Goal: Find specific page/section: Find specific page/section

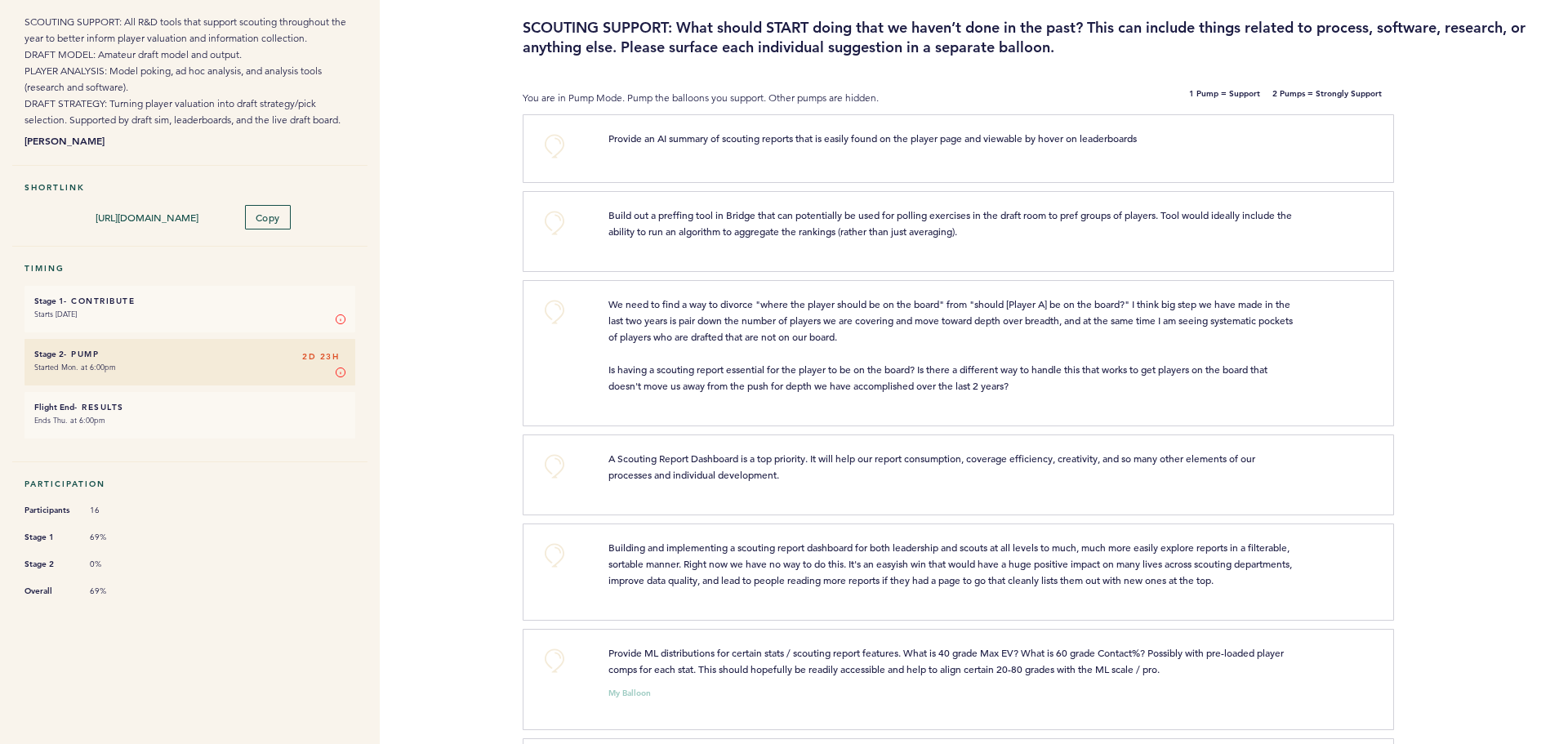
scroll to position [42, 0]
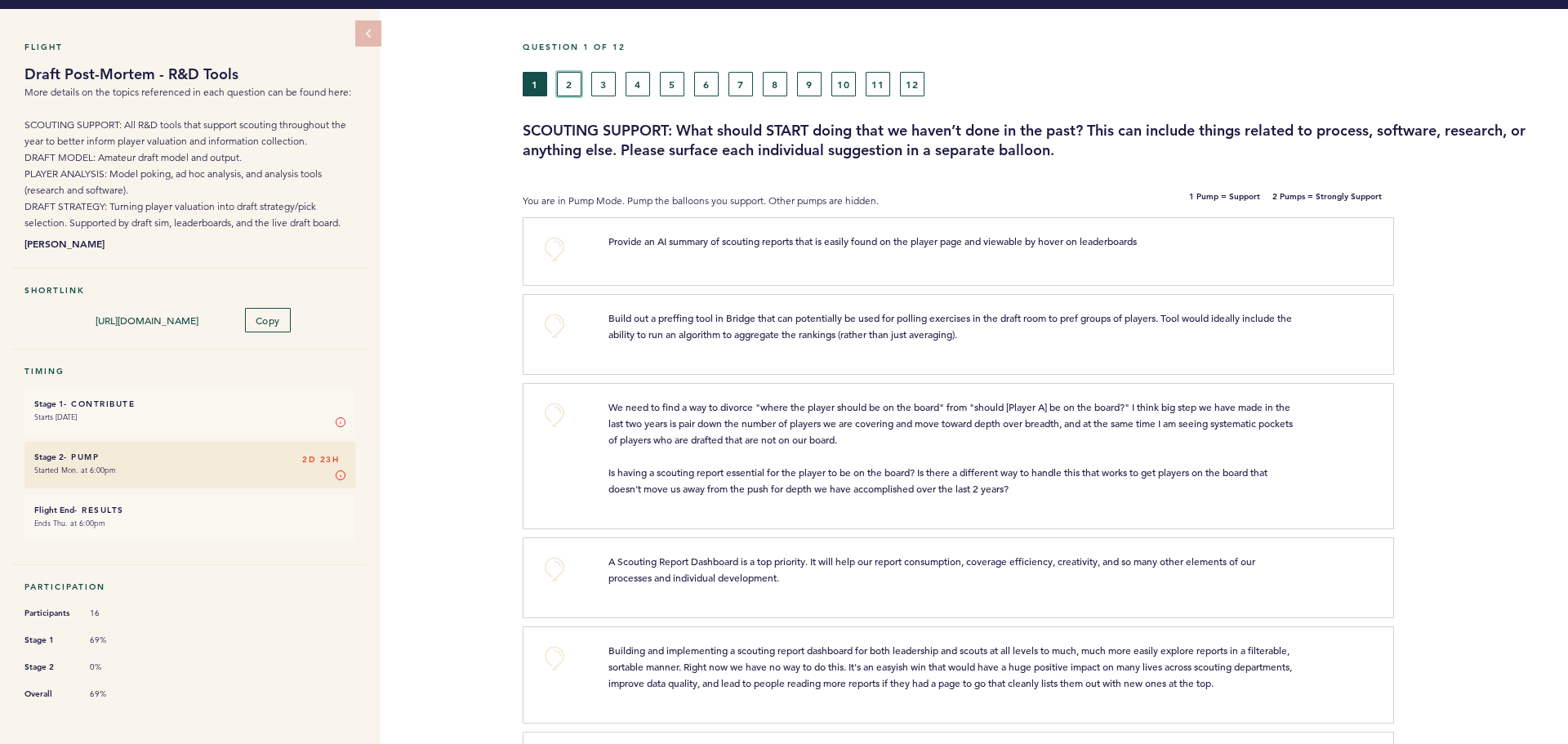
click at [565, 81] on button "2" at bounding box center [570, 84] width 25 height 25
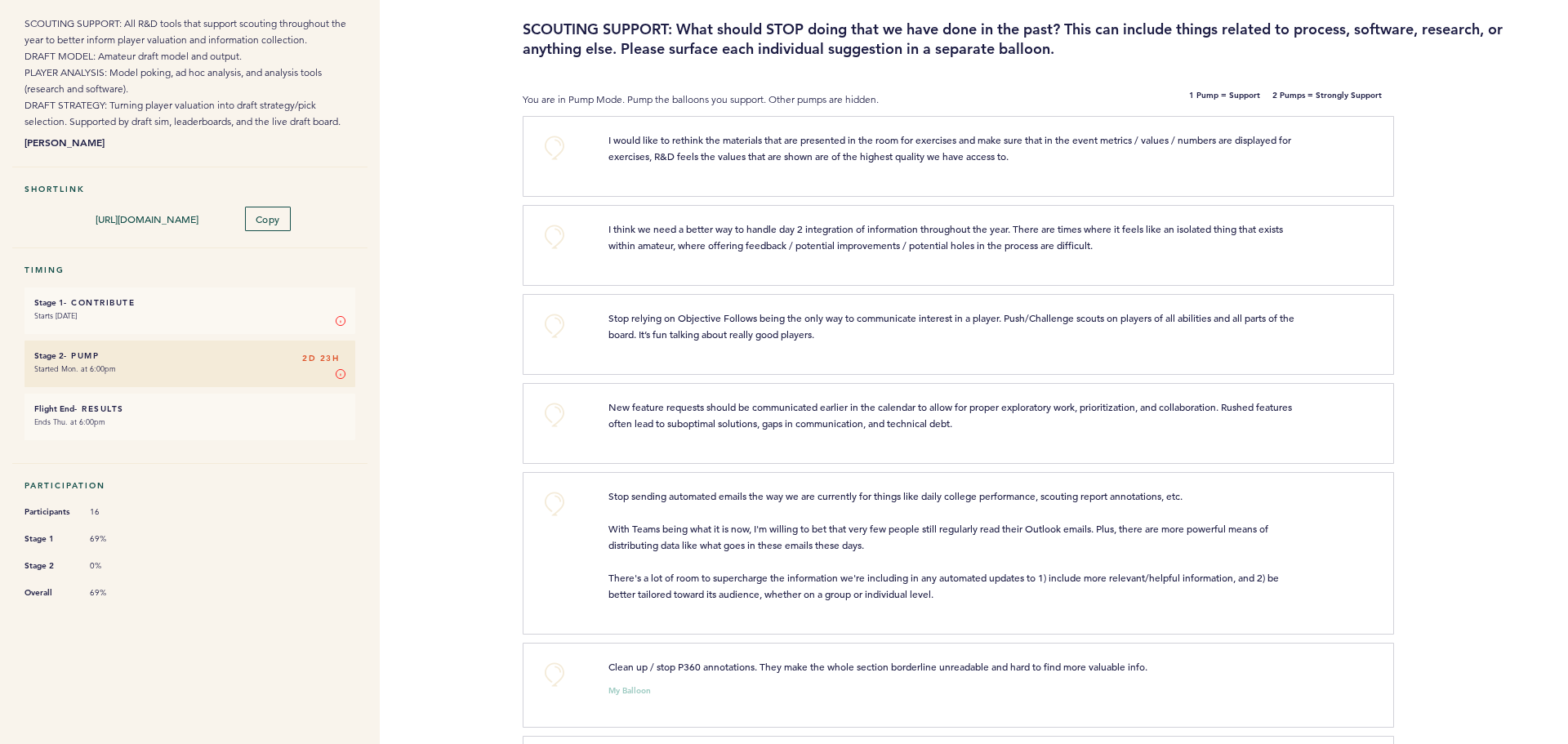
scroll to position [61, 0]
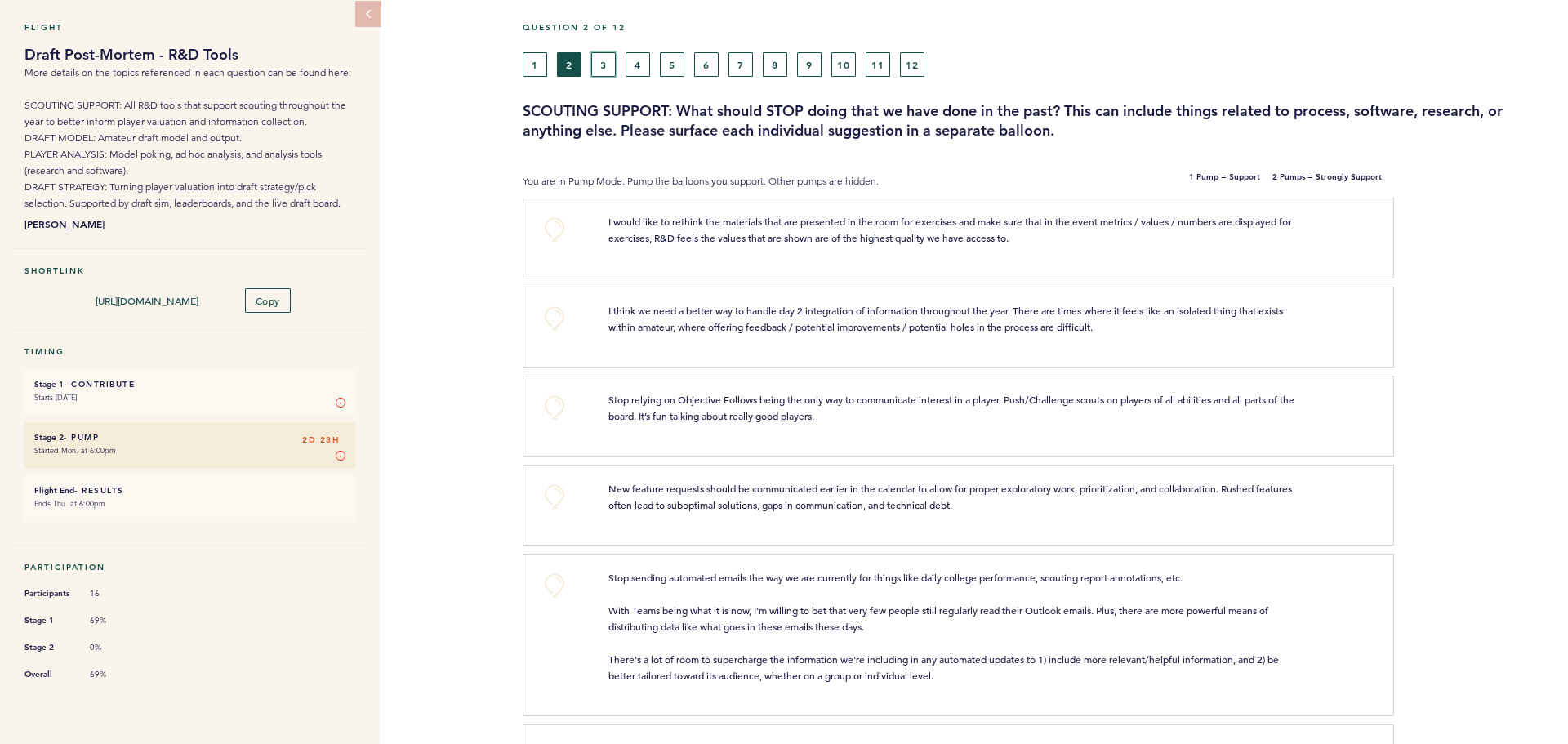
click at [600, 62] on button "3" at bounding box center [604, 65] width 25 height 25
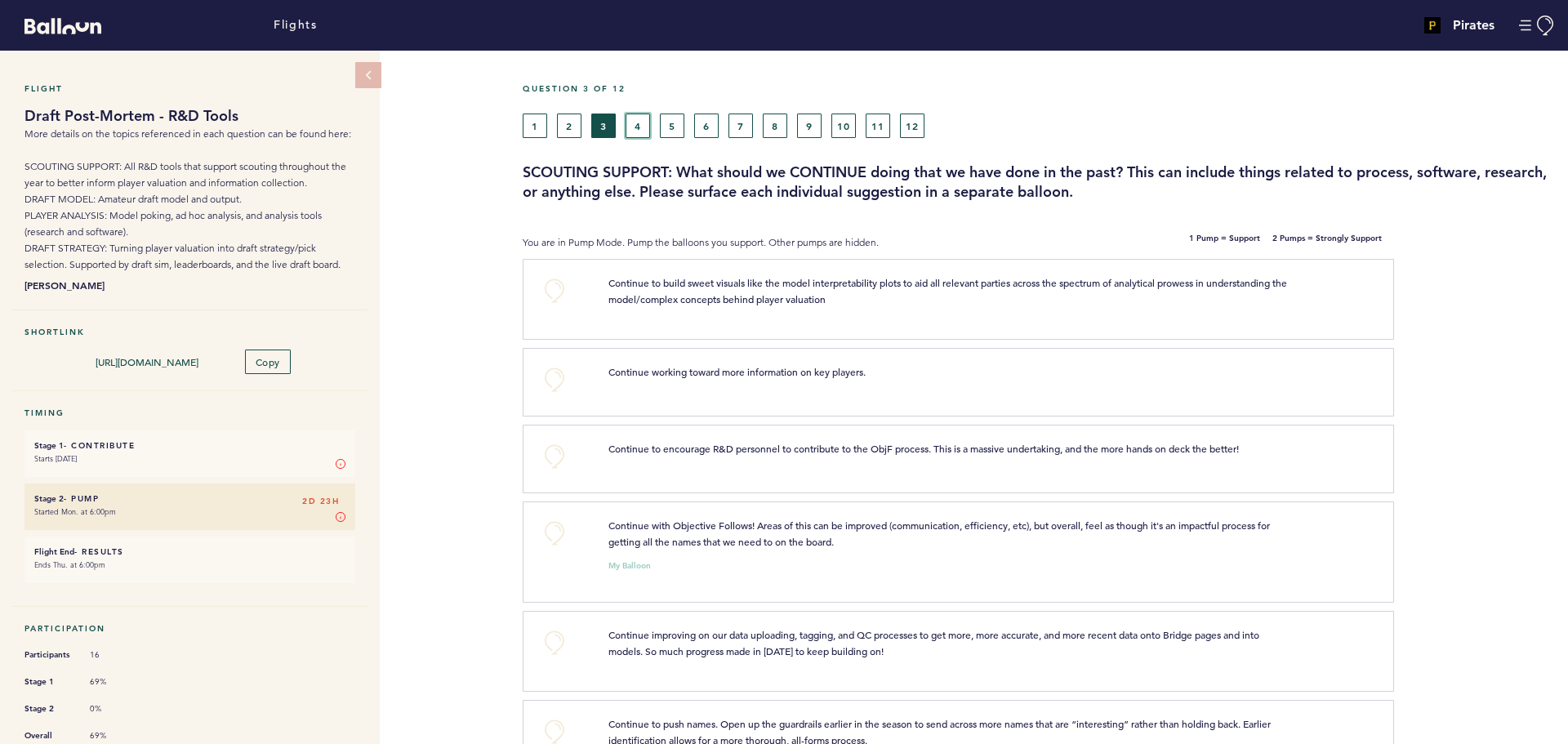
click at [638, 128] on button "4" at bounding box center [638, 126] width 25 height 25
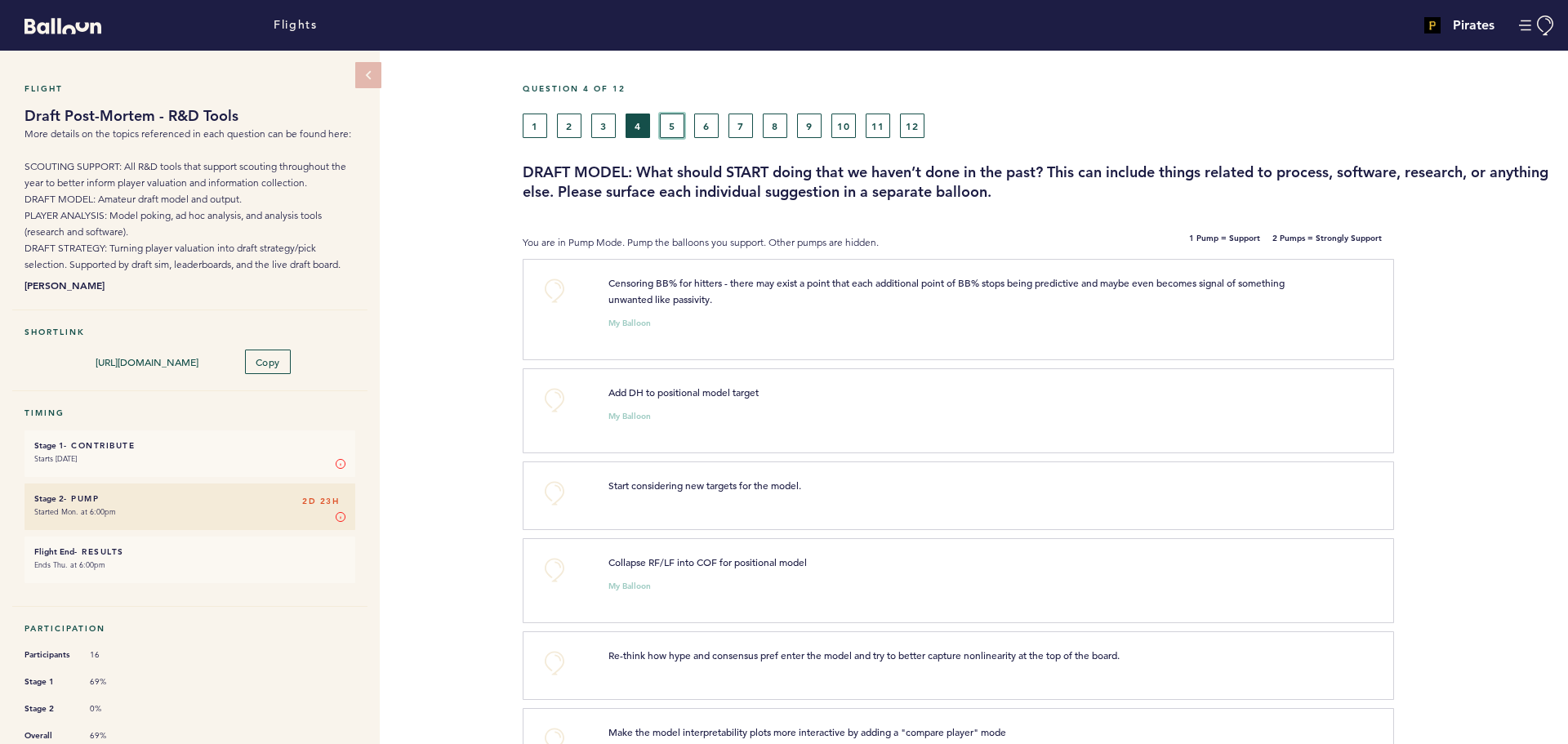
click at [675, 125] on button "5" at bounding box center [673, 126] width 25 height 25
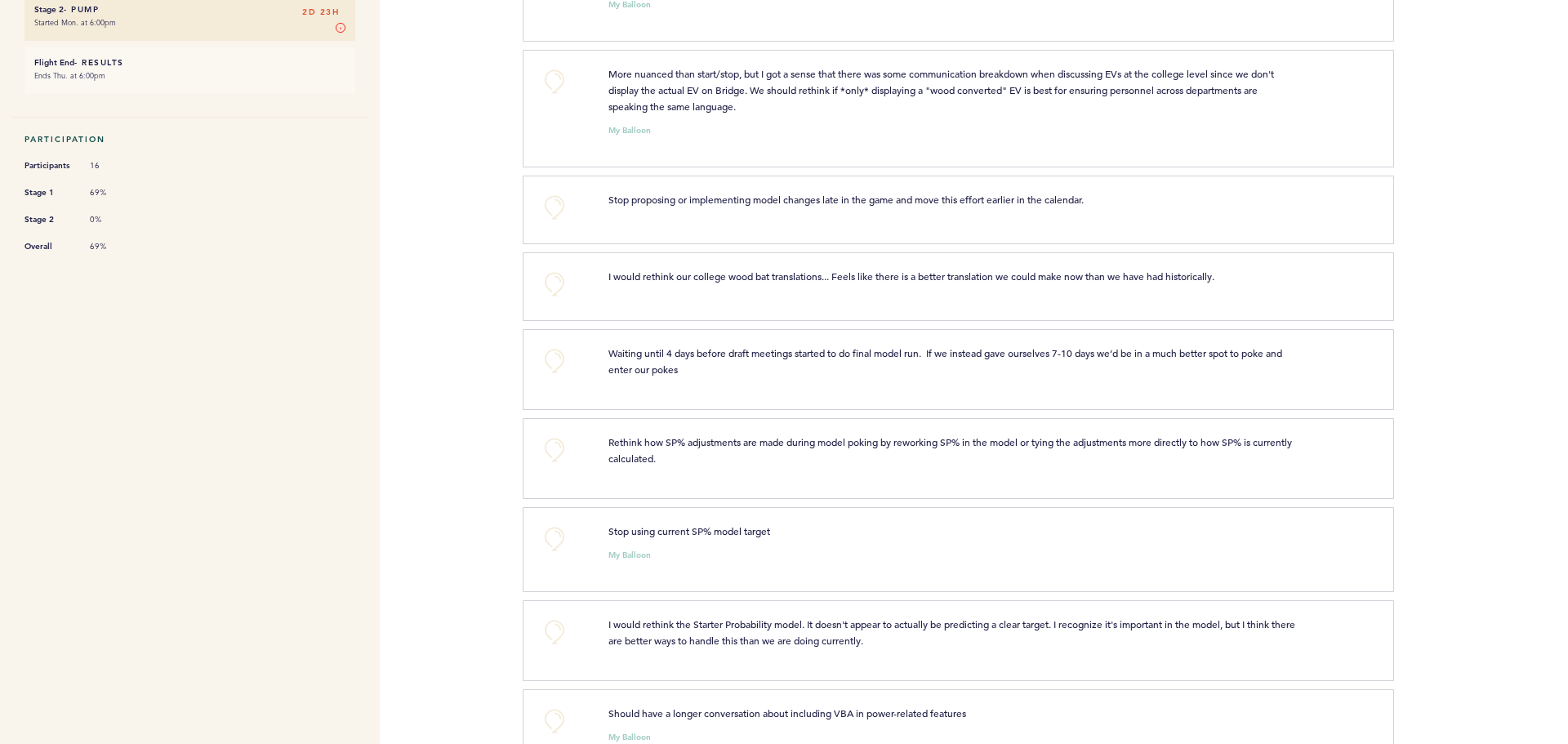
scroll to position [490, 0]
click at [799, 525] on p "Stop using current SP% model target" at bounding box center [952, 529] width 687 height 16
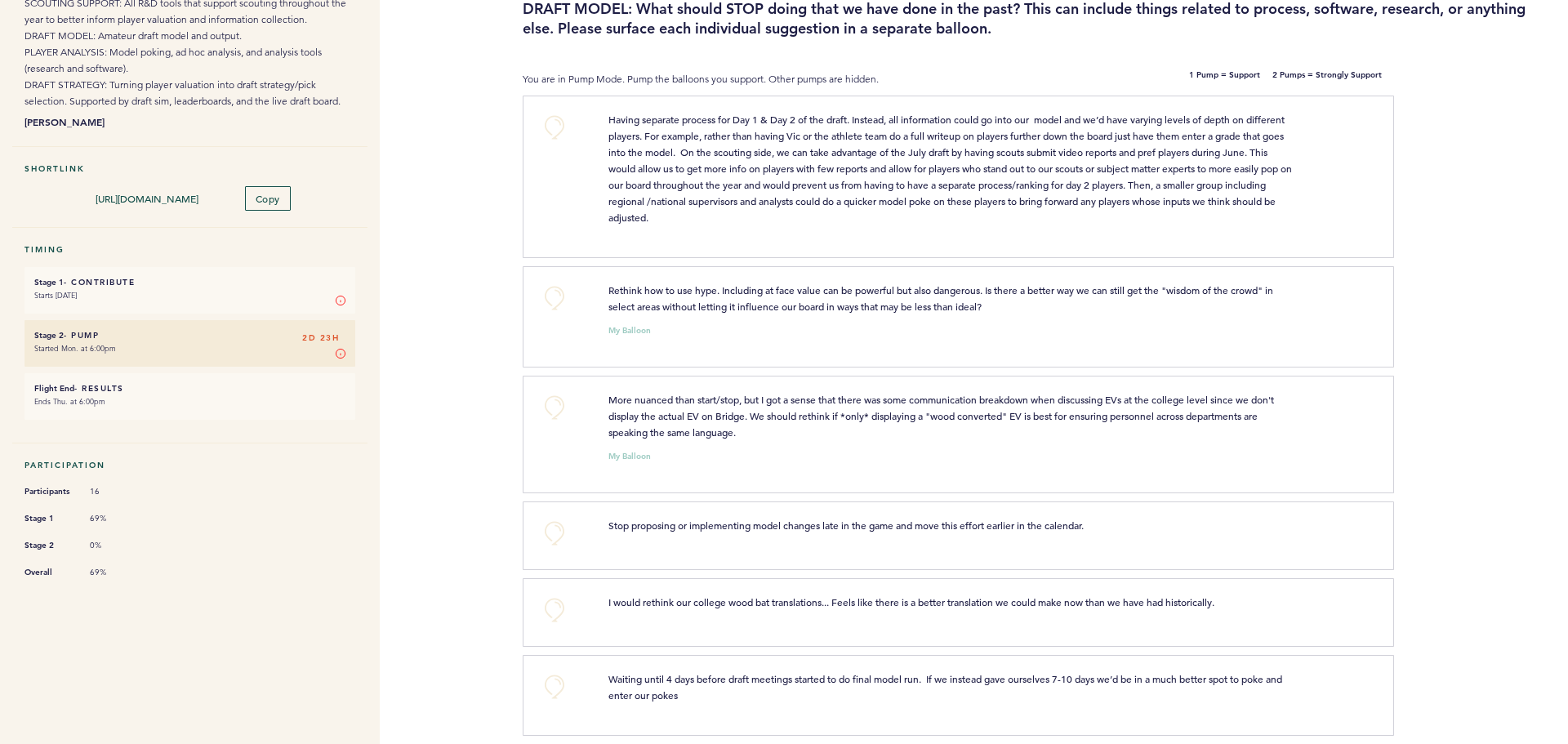
scroll to position [0, 0]
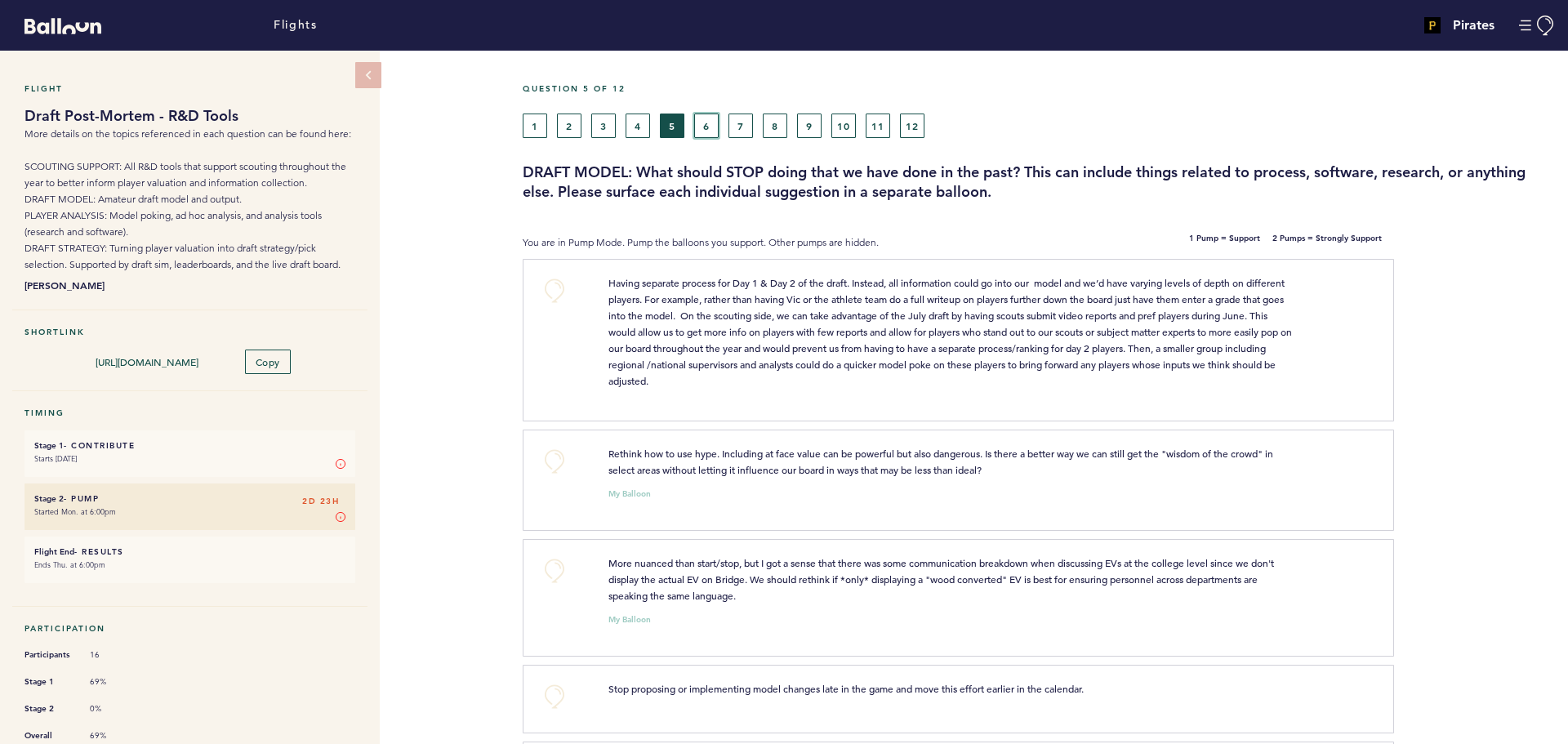
click at [705, 126] on button "6" at bounding box center [707, 126] width 25 height 25
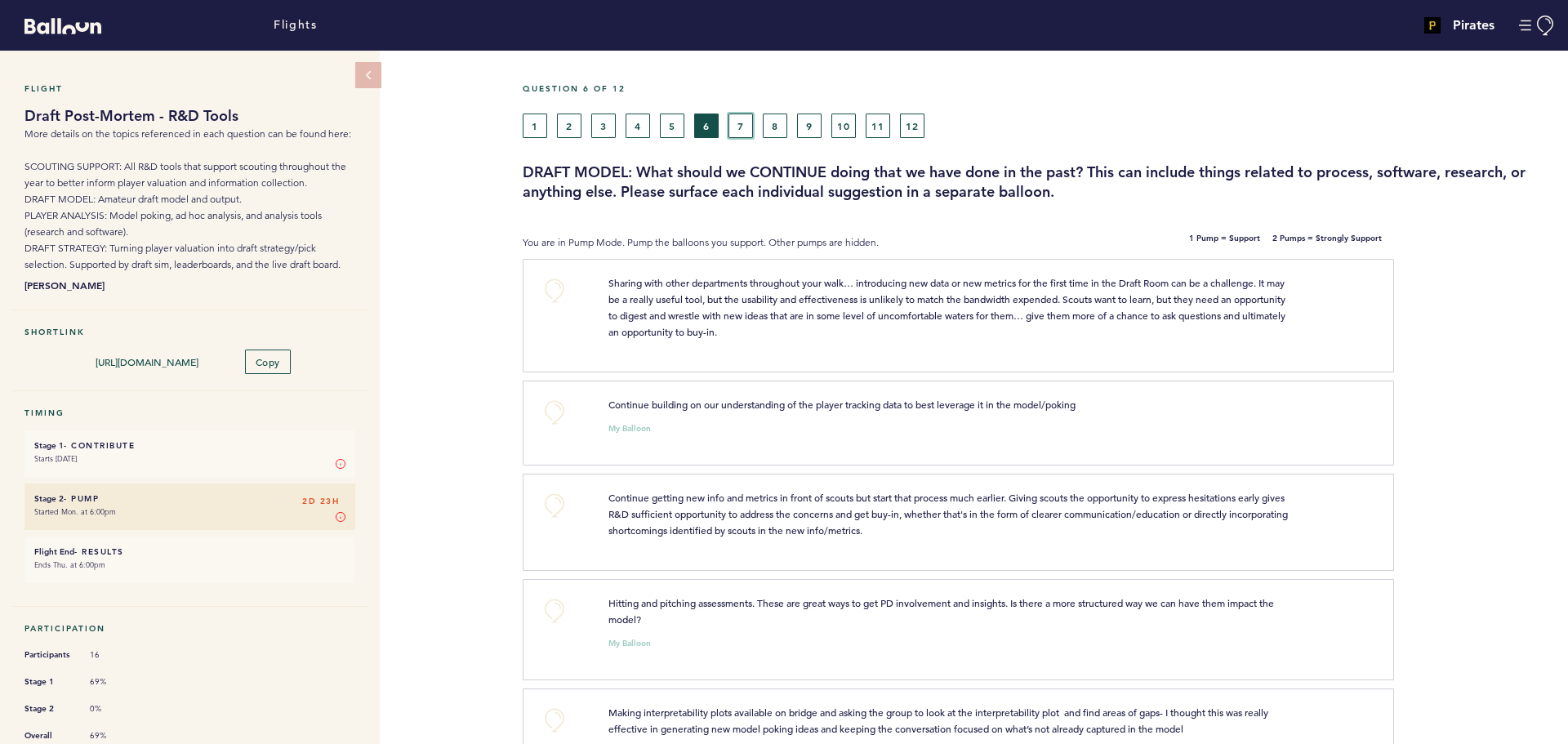
click at [740, 119] on button "7" at bounding box center [742, 126] width 25 height 25
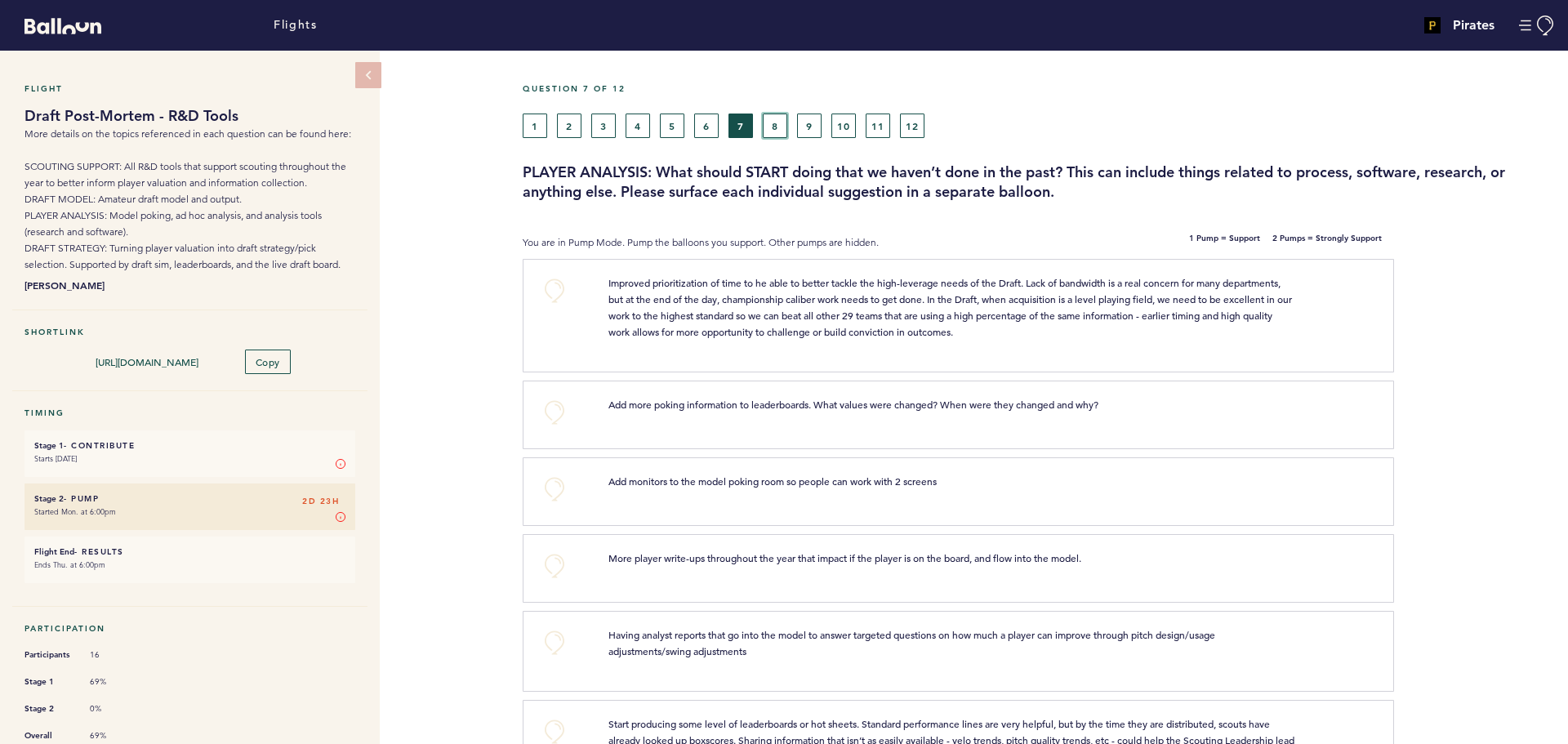
click at [774, 122] on button "8" at bounding box center [775, 126] width 25 height 25
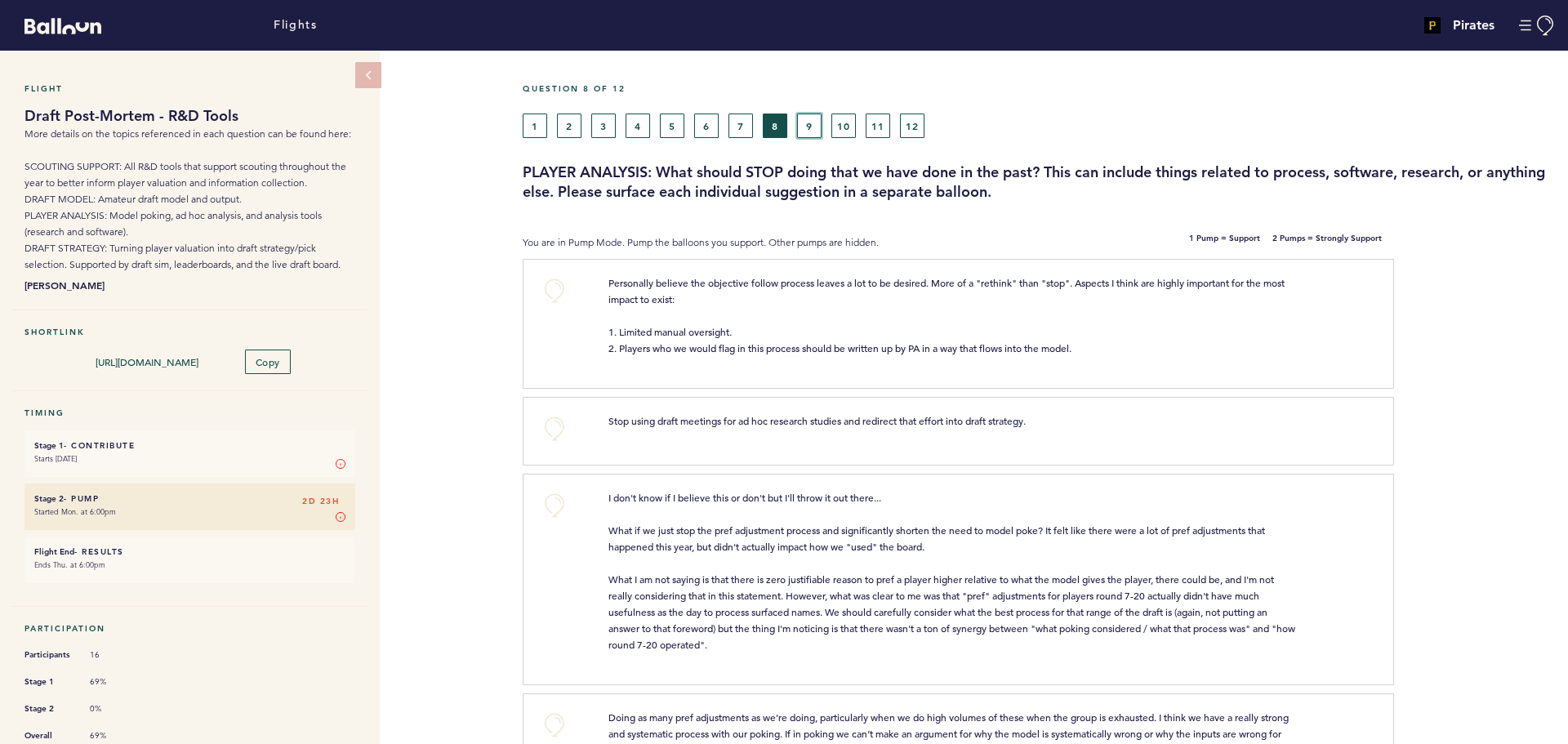
click at [809, 128] on button "9" at bounding box center [809, 126] width 25 height 25
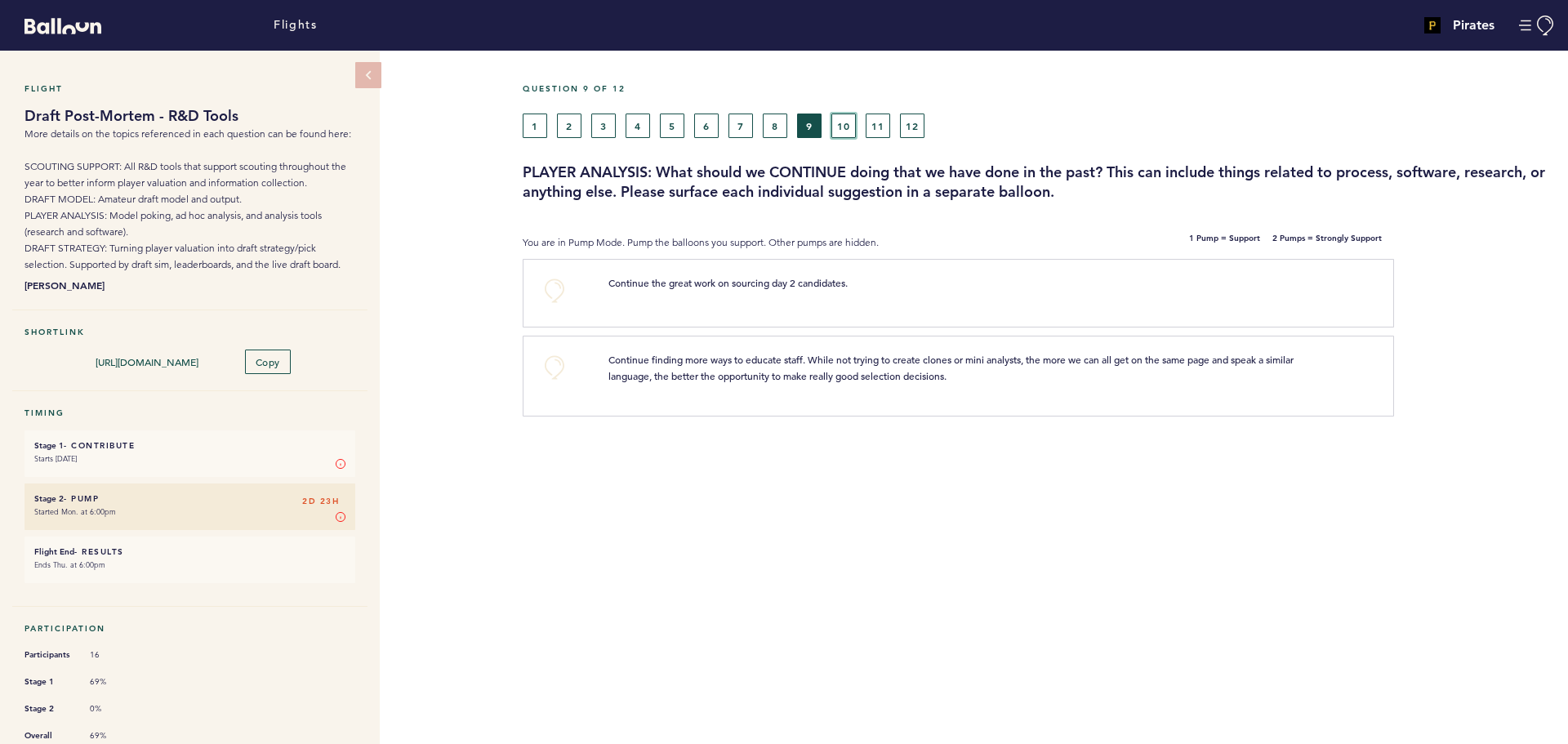
click at [845, 126] on button "10" at bounding box center [844, 126] width 25 height 25
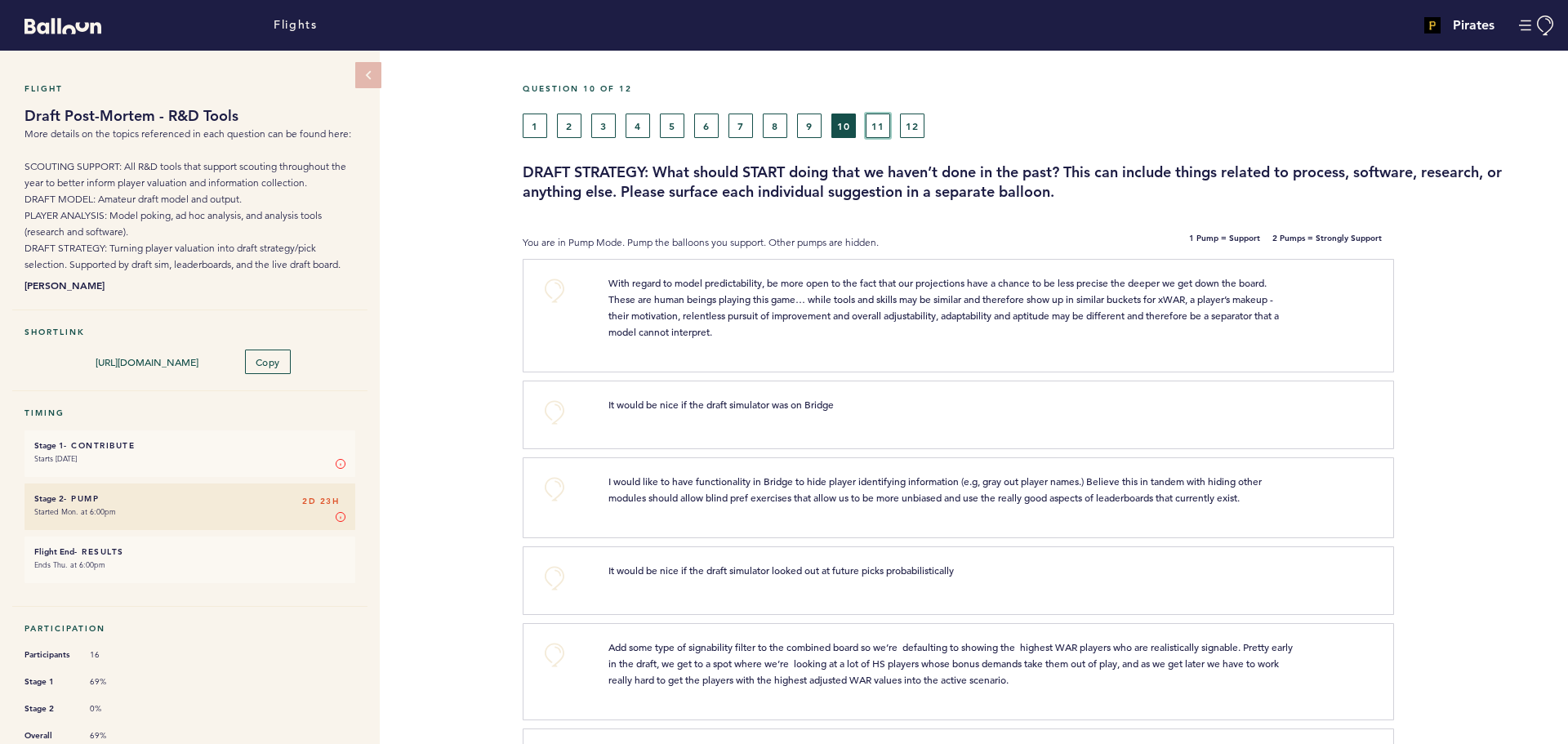
click at [873, 129] on button "11" at bounding box center [878, 126] width 25 height 25
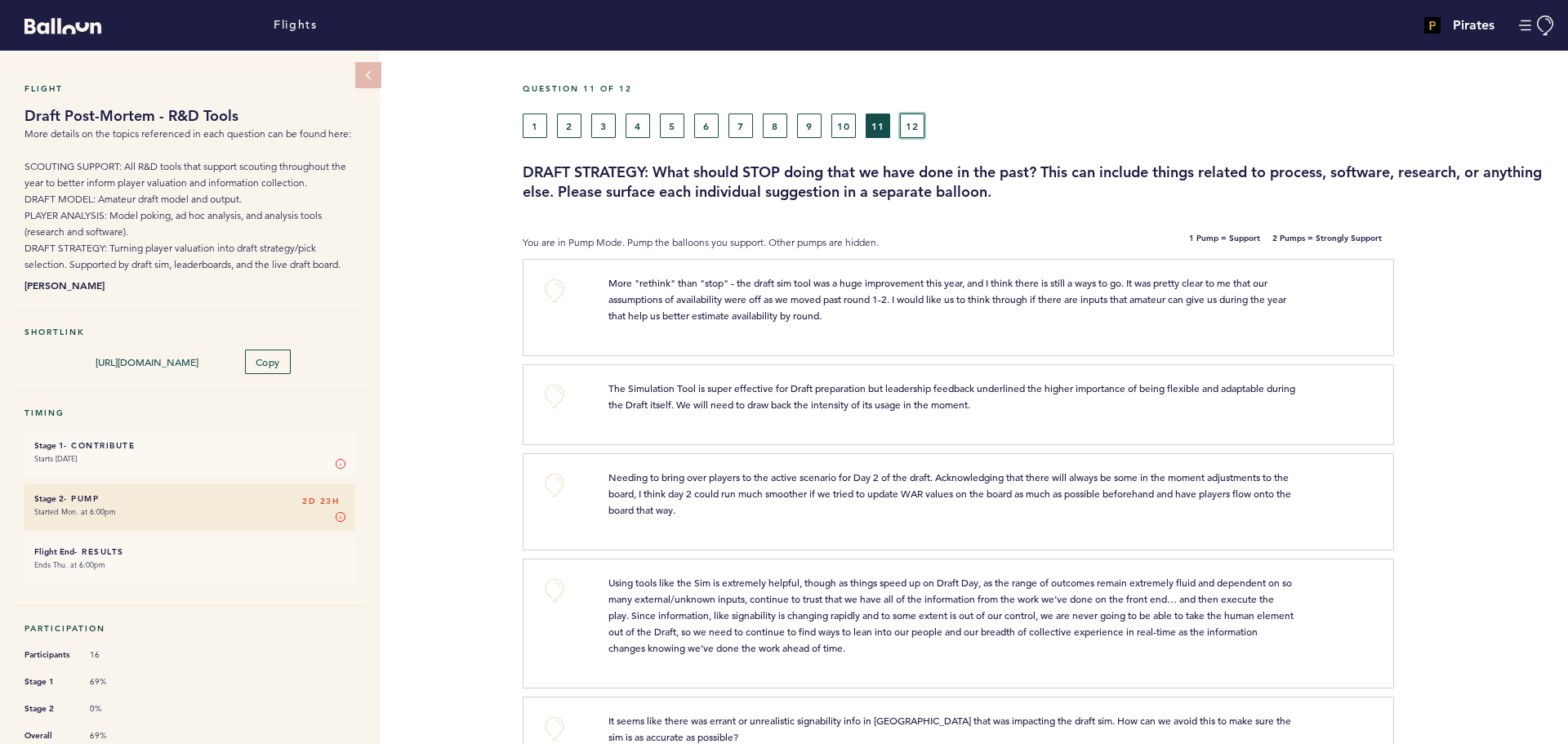
click at [914, 127] on button "12" at bounding box center [912, 126] width 25 height 25
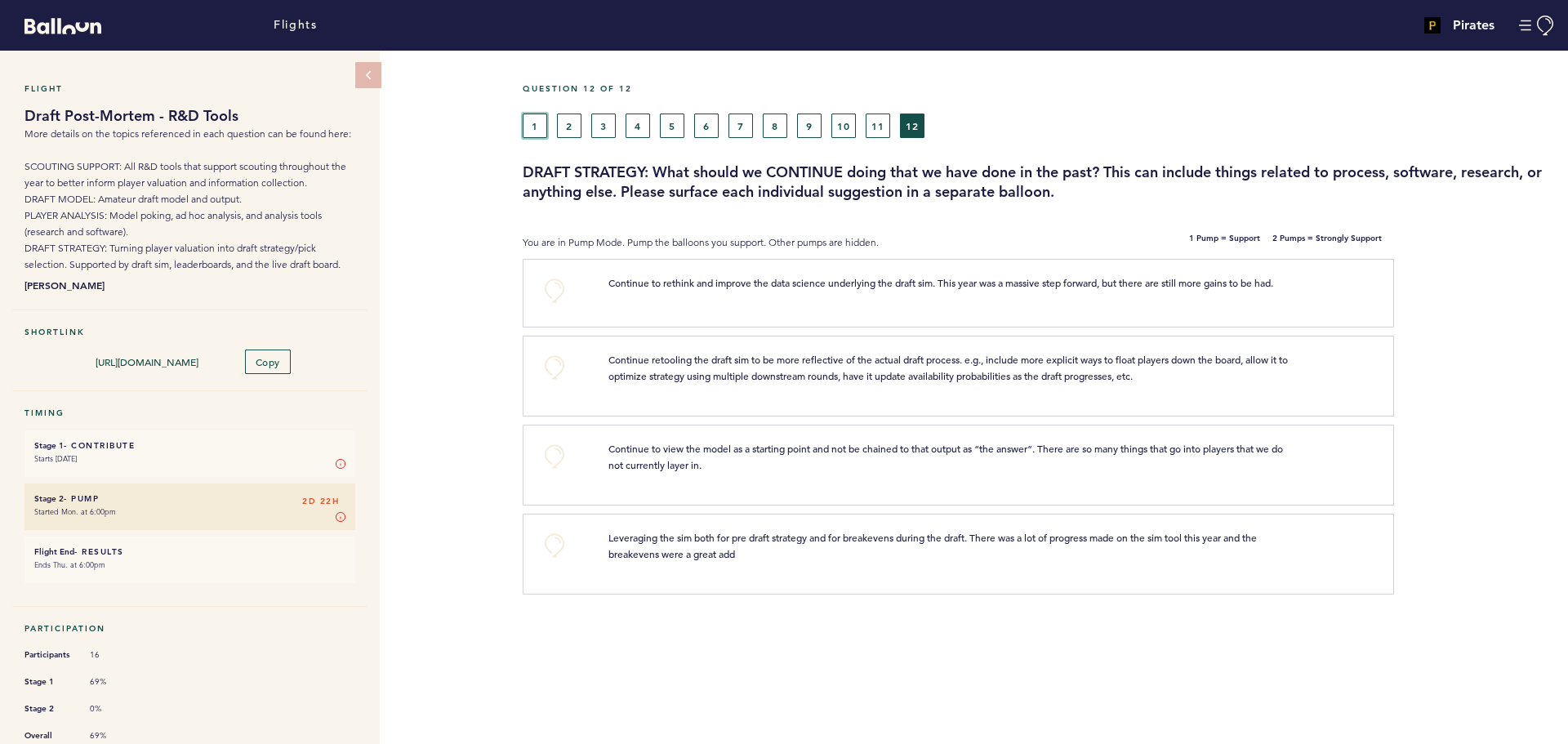
click at [542, 128] on button "1" at bounding box center [535, 126] width 25 height 25
